Goal: Find contact information: Find contact information

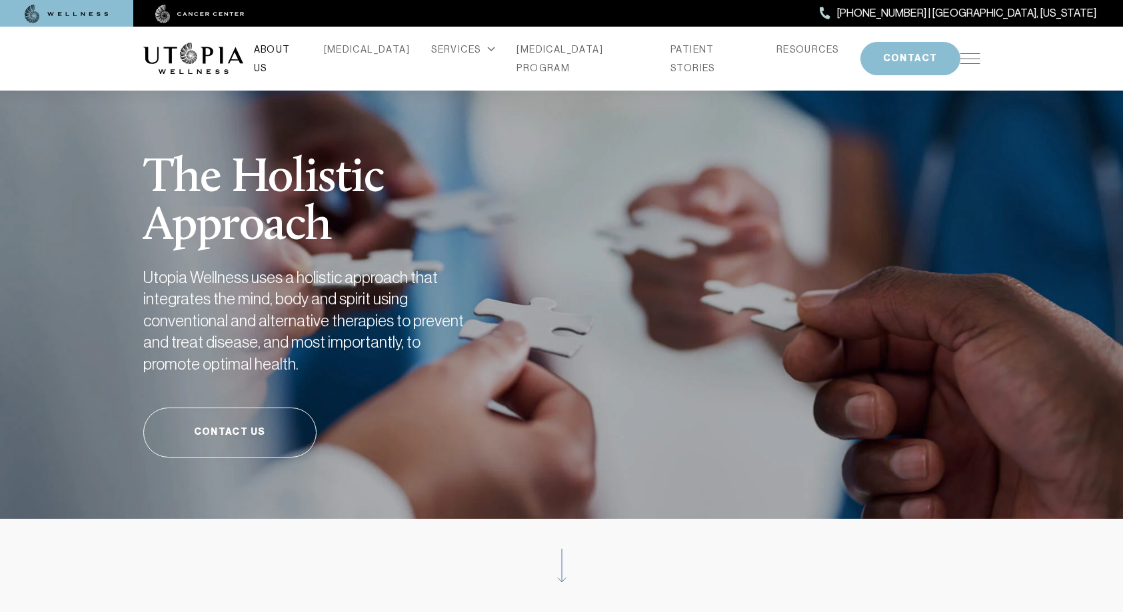
click at [302, 56] on link "ABOUT US" at bounding box center [278, 58] width 49 height 37
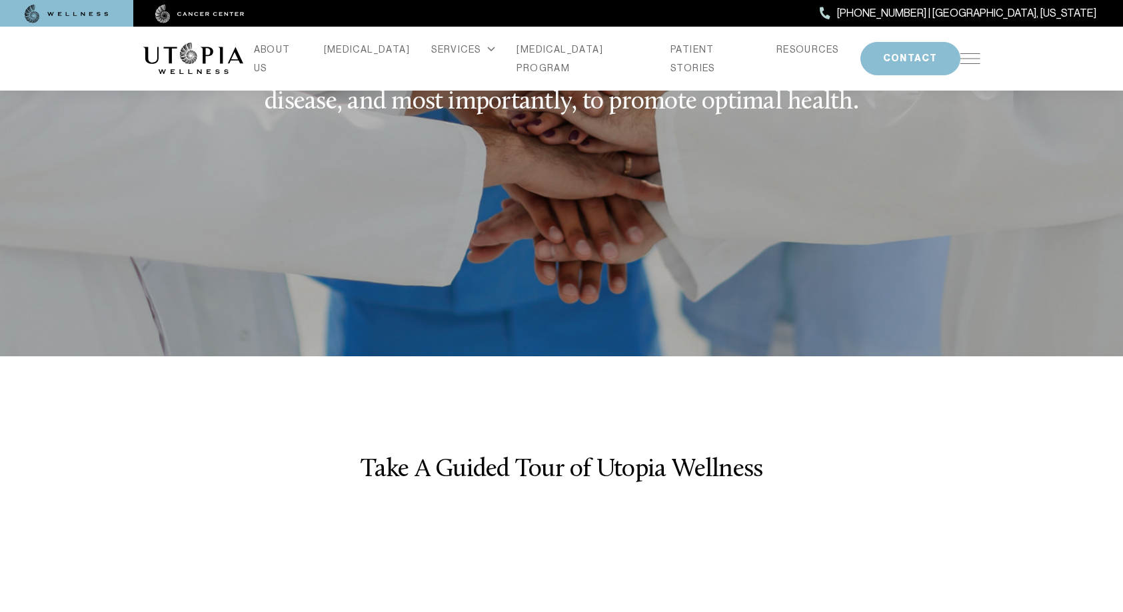
scroll to position [1532, 0]
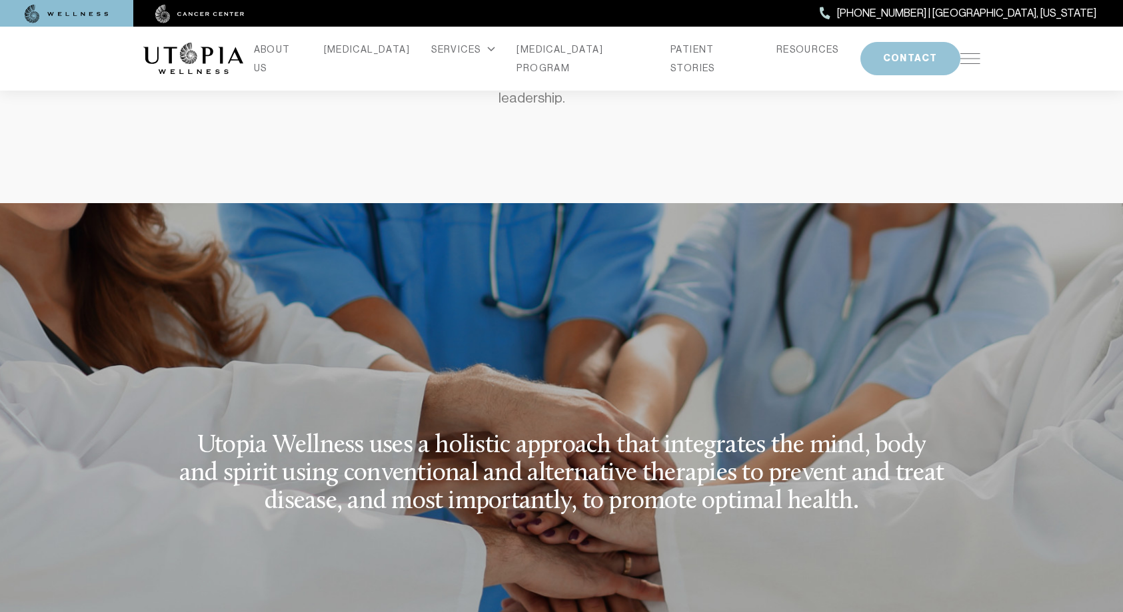
click at [884, 63] on button "CONTACT" at bounding box center [910, 58] width 100 height 33
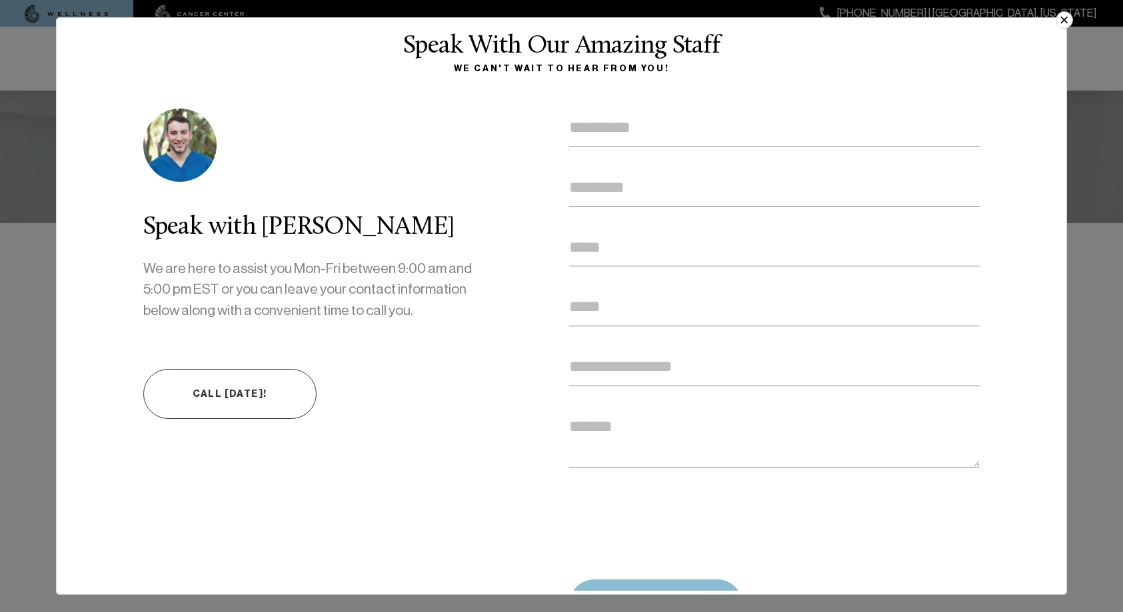
scroll to position [0, 0]
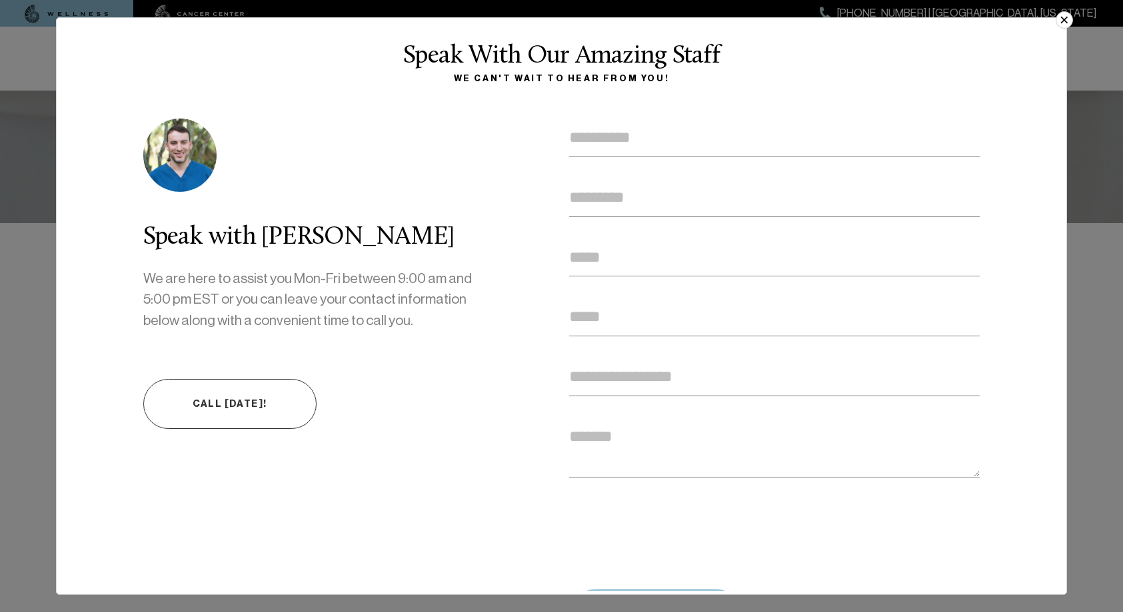
click at [1062, 21] on button "×" at bounding box center [1063, 19] width 17 height 17
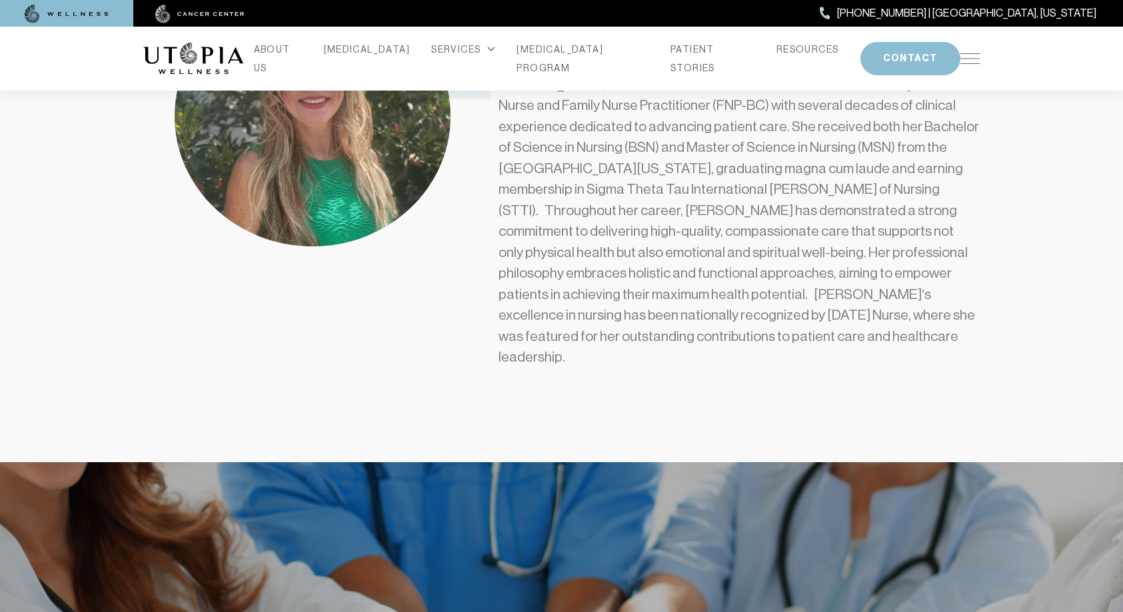
scroll to position [1266, 0]
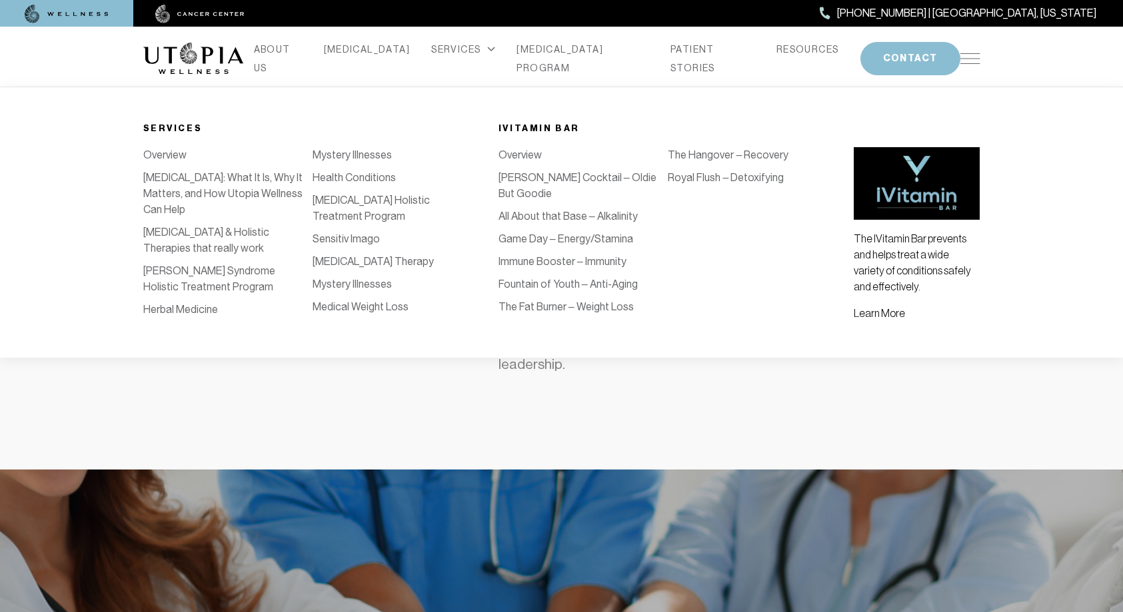
click at [457, 59] on div "SERVICES" at bounding box center [463, 49] width 64 height 19
click at [470, 59] on div "SERVICES" at bounding box center [463, 49] width 64 height 19
click at [487, 52] on icon at bounding box center [491, 49] width 8 height 5
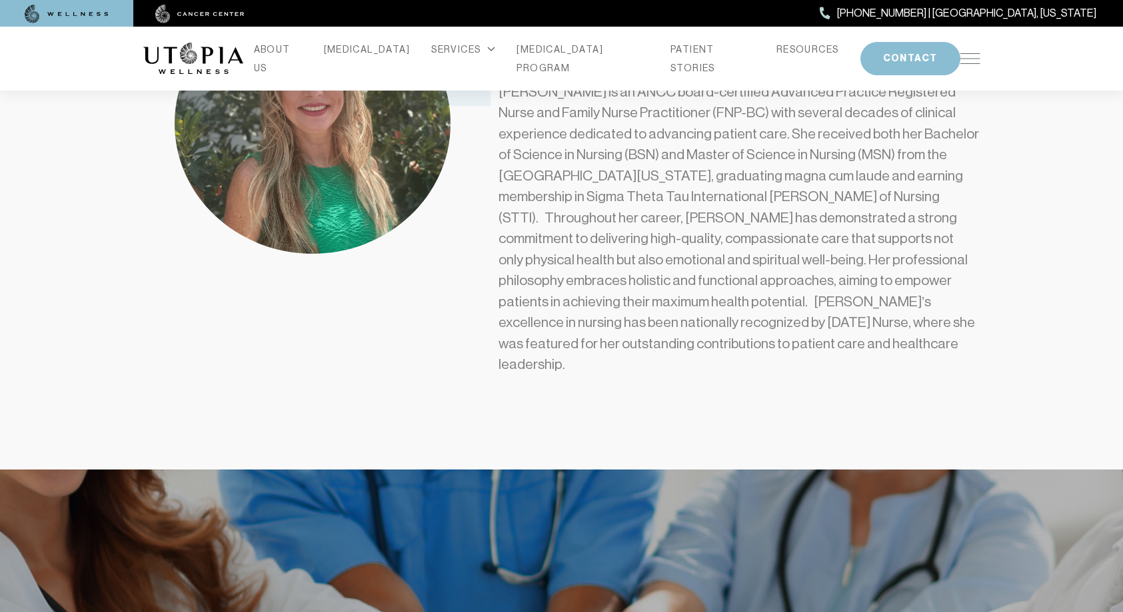
click at [964, 56] on img at bounding box center [970, 58] width 20 height 11
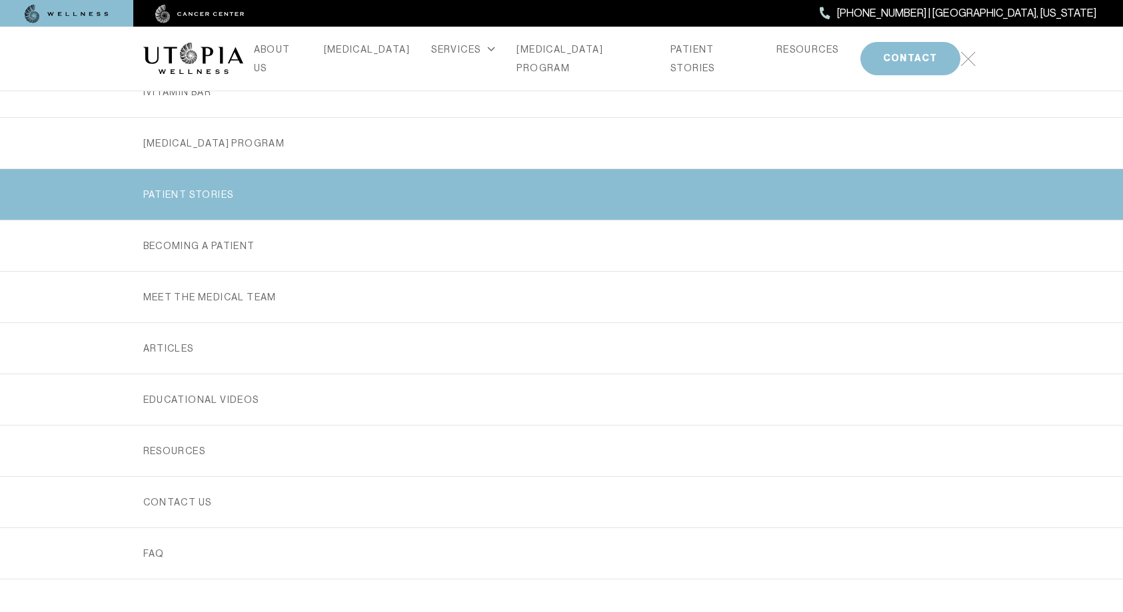
scroll to position [247, 0]
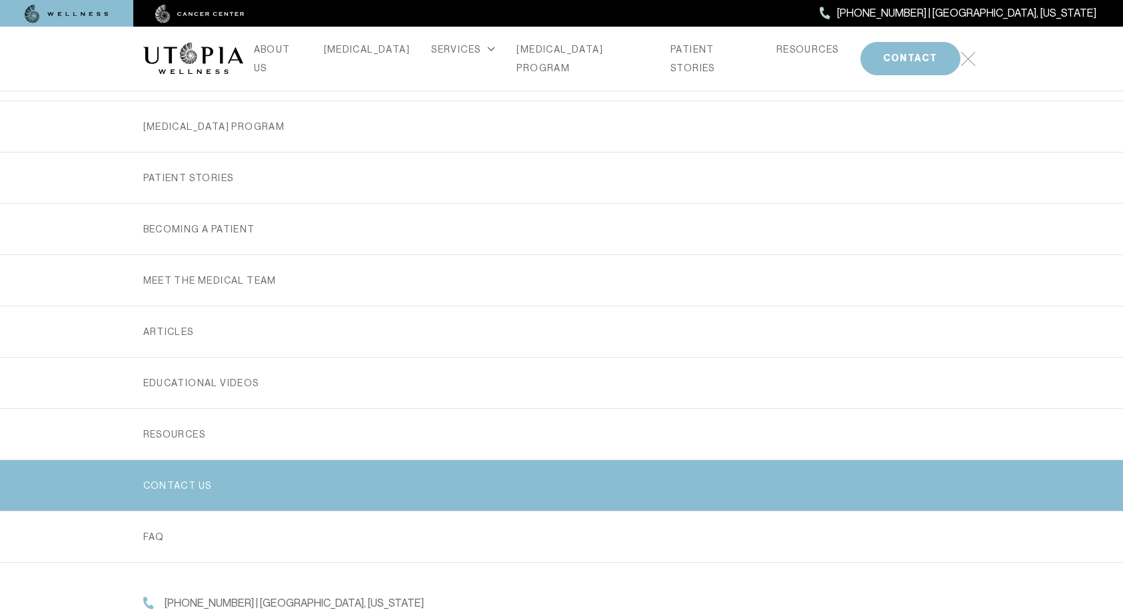
click at [328, 492] on link "Contact us" at bounding box center [561, 485] width 837 height 51
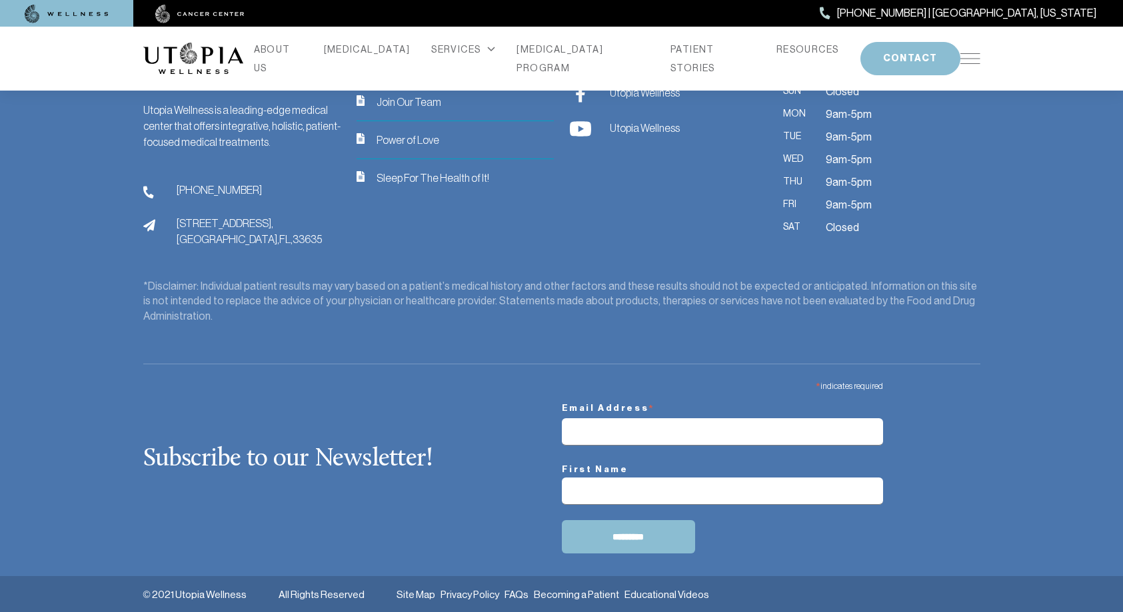
scroll to position [1342, 0]
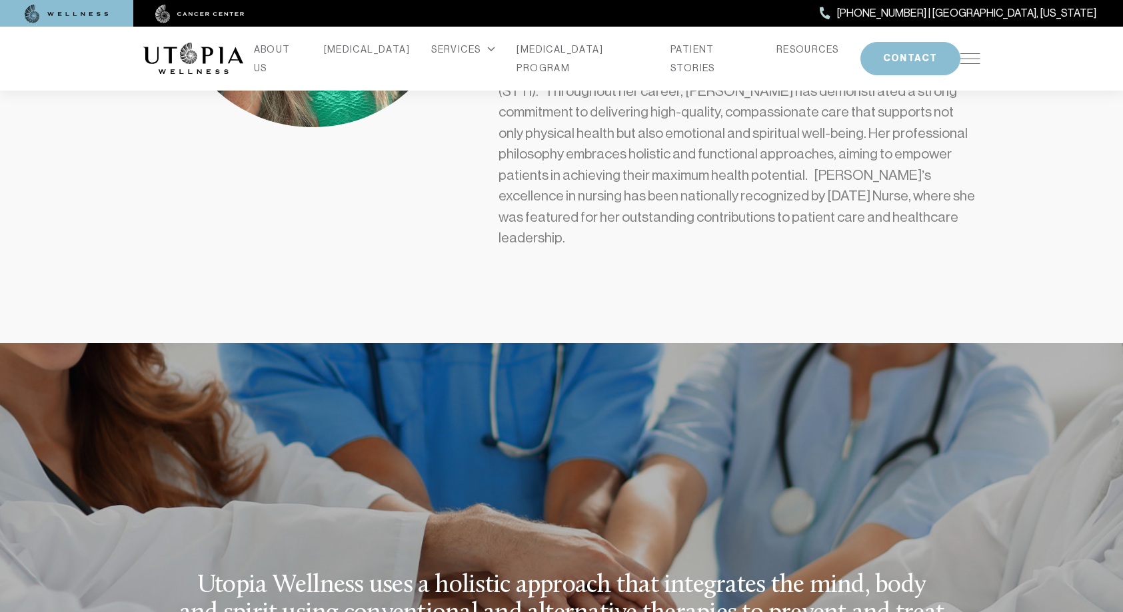
scroll to position [1399, 0]
